Goal: Task Accomplishment & Management: Use online tool/utility

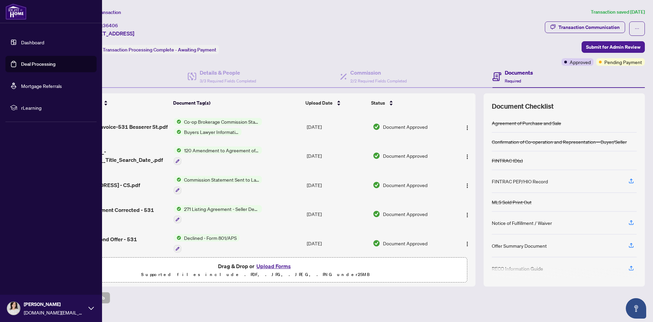
click at [24, 40] on link "Dashboard" at bounding box center [32, 42] width 23 height 6
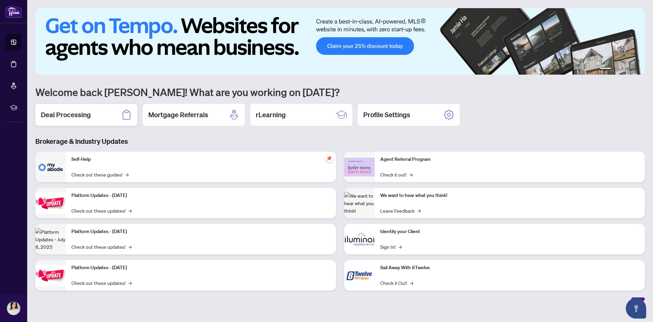
click at [77, 112] on h2 "Deal Processing" at bounding box center [66, 115] width 50 height 10
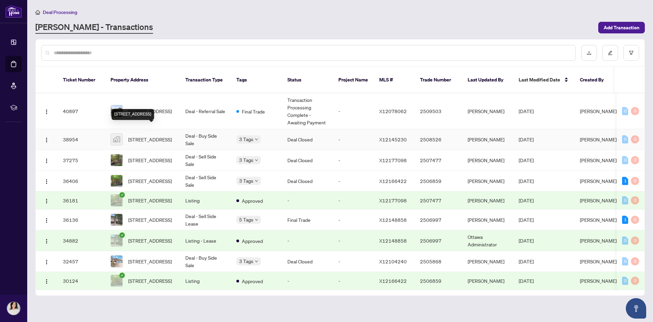
click at [150, 135] on span "[STREET_ADDRESS]" at bounding box center [150, 138] width 44 height 7
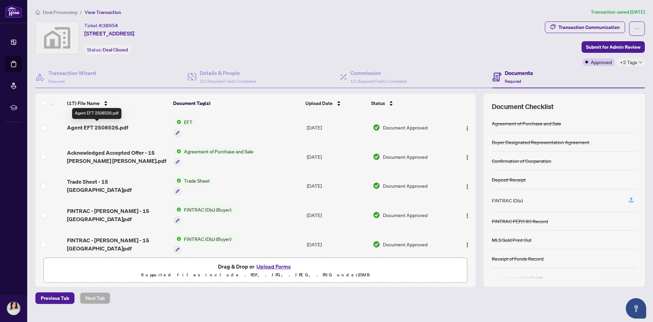
click at [115, 126] on span "Agent EFT 2508526.pdf" at bounding box center [97, 127] width 61 height 8
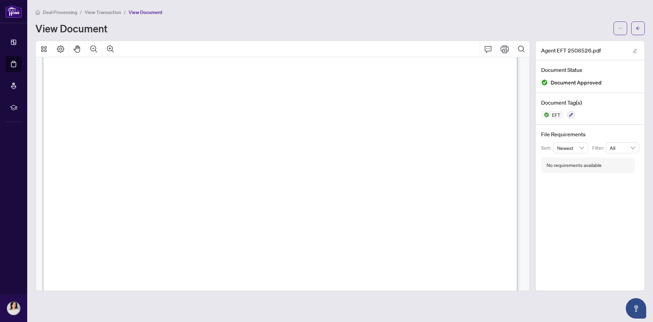
scroll to position [204, 0]
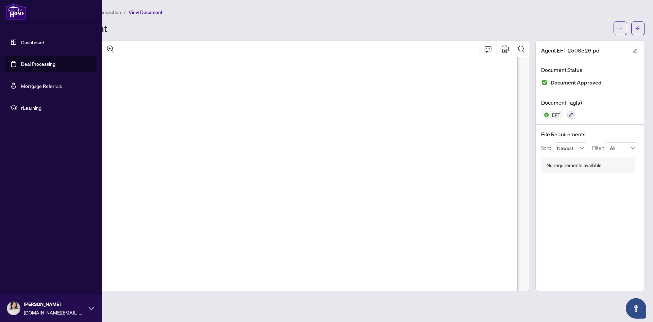
click at [29, 43] on link "Dashboard" at bounding box center [32, 42] width 23 height 6
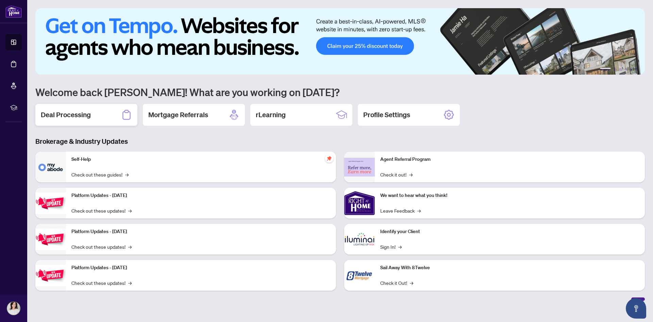
click at [72, 114] on h2 "Deal Processing" at bounding box center [66, 115] width 50 height 10
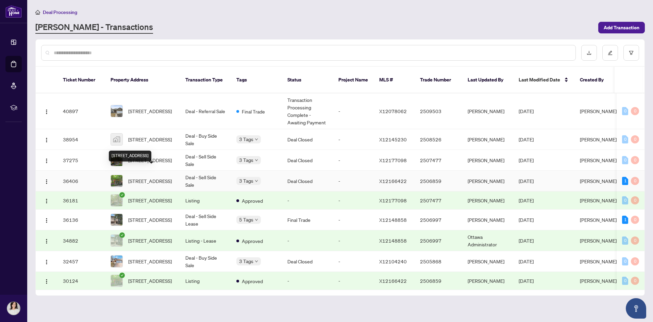
click at [142, 177] on span "[STREET_ADDRESS]" at bounding box center [150, 180] width 44 height 7
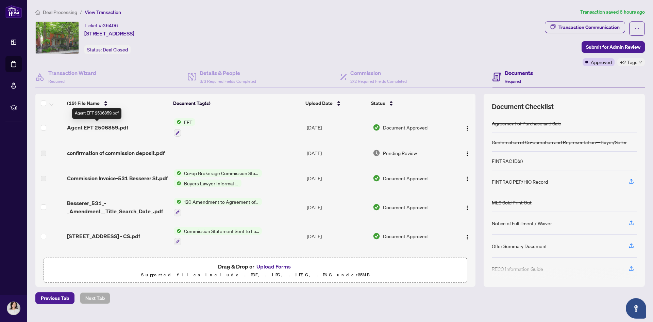
click at [116, 126] on span "Agent EFT 2506859.pdf" at bounding box center [97, 127] width 61 height 8
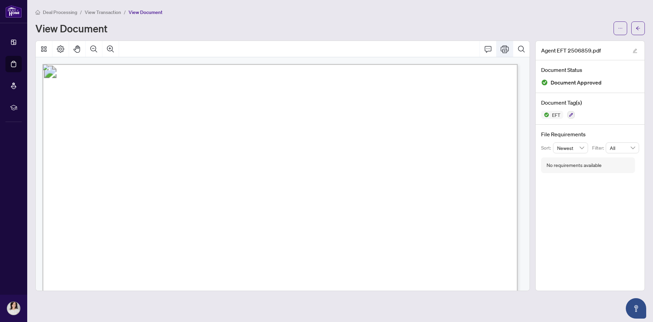
click at [504, 47] on icon "Print" at bounding box center [505, 48] width 8 height 7
